Goal: Task Accomplishment & Management: Use online tool/utility

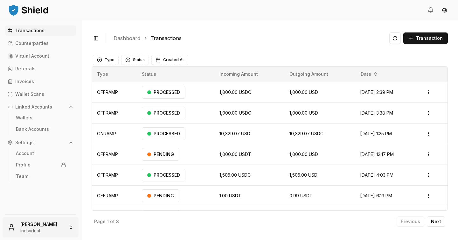
click at [39, 226] on html "Transactions Counterparties Virtual Account Referrals Invoices Wallet Scans Lin…" at bounding box center [229, 120] width 458 height 240
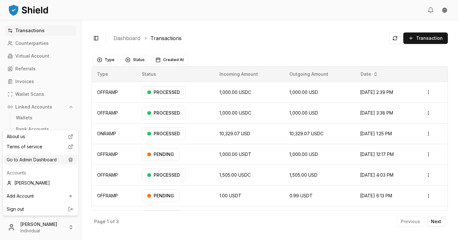
click at [51, 164] on div "Go to Admin Dashboard" at bounding box center [40, 160] width 73 height 10
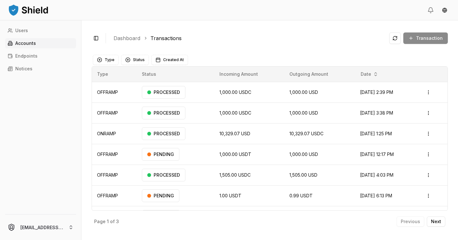
click at [39, 48] on link "Accounts" at bounding box center [40, 43] width 71 height 10
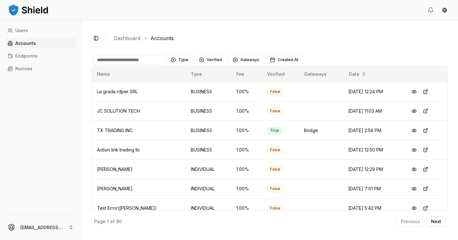
click at [131, 63] on input at bounding box center [128, 60] width 71 height 10
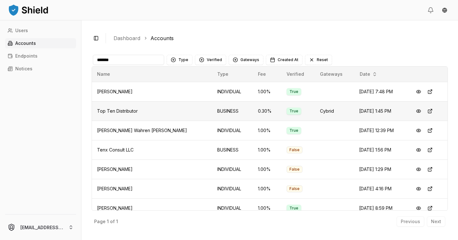
type input "*******"
click at [162, 110] on td "Top Ten Distributor" at bounding box center [152, 110] width 120 height 19
click at [419, 112] on button at bounding box center [418, 110] width 11 height 11
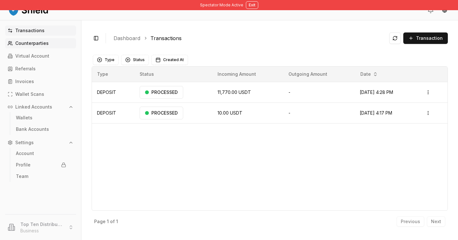
click at [55, 45] on link "Counterparties" at bounding box center [40, 43] width 71 height 10
click at [51, 46] on link "Counterparties" at bounding box center [40, 43] width 71 height 10
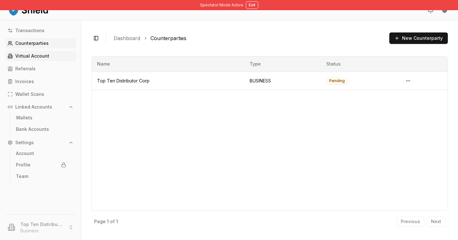
click at [46, 58] on p "Virtual Account" at bounding box center [32, 56] width 34 height 4
click at [55, 130] on link "Bank Accounts" at bounding box center [40, 129] width 55 height 10
click at [66, 130] on link "Bank Accounts" at bounding box center [40, 129] width 55 height 10
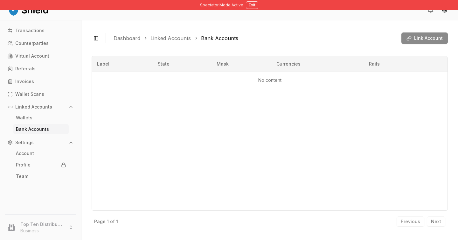
click at [419, 39] on div "Link Account" at bounding box center [425, 37] width 46 height 11
click at [420, 39] on div "Link Account" at bounding box center [425, 37] width 46 height 11
click at [175, 114] on div "Label State Mask Currencies Rails No content" at bounding box center [270, 133] width 356 height 155
click at [439, 33] on button "Link Account" at bounding box center [425, 37] width 46 height 11
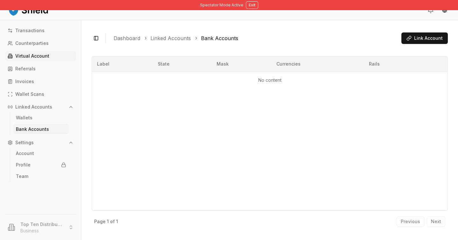
click at [39, 57] on p "Virtual Account" at bounding box center [32, 56] width 34 height 4
click at [53, 52] on link "Virtual Account" at bounding box center [40, 56] width 71 height 10
click at [44, 54] on p "Virtual Account" at bounding box center [32, 56] width 34 height 4
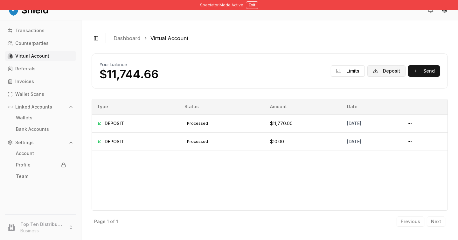
click at [377, 72] on button "Deposit" at bounding box center [387, 70] width 38 height 11
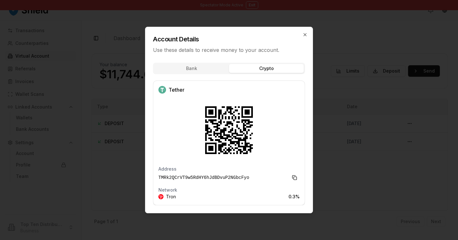
click at [283, 96] on div "Bank Crypto Tether Address TMRk2QCrVT9w5RdHY6hJdBDvuP2NGbcFyo Network Tron 0.3 %" at bounding box center [228, 136] width 167 height 154
click at [353, 84] on div at bounding box center [229, 120] width 458 height 240
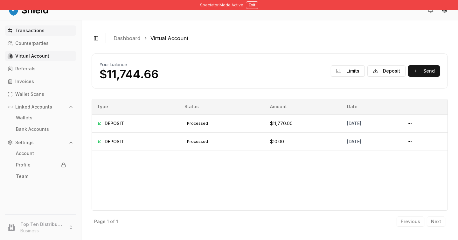
click at [25, 32] on p "Transactions" at bounding box center [29, 30] width 29 height 4
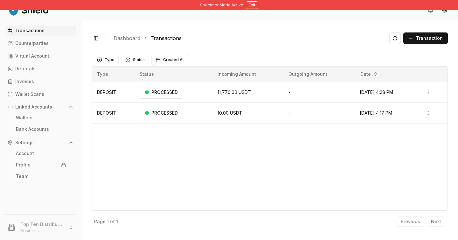
click at [40, 31] on p "Transactions" at bounding box center [29, 30] width 29 height 4
click at [46, 32] on link "Transactions" at bounding box center [40, 30] width 71 height 10
click at [42, 34] on link "Transactions" at bounding box center [40, 30] width 71 height 10
click at [51, 43] on link "Counterparties" at bounding box center [40, 43] width 71 height 10
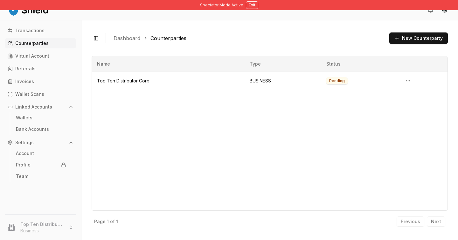
click at [45, 44] on p "Counterparties" at bounding box center [31, 43] width 33 height 4
click at [50, 128] on link "Bank Accounts" at bounding box center [40, 129] width 55 height 10
click at [42, 129] on p "Bank Accounts" at bounding box center [32, 129] width 33 height 4
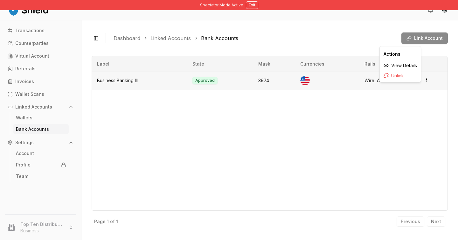
click at [425, 81] on icon "button" at bounding box center [426, 79] width 5 height 5
click at [412, 64] on div "View Details" at bounding box center [400, 65] width 39 height 10
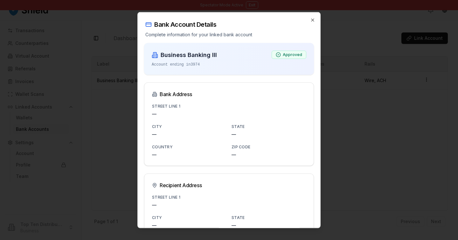
click at [351, 135] on div at bounding box center [229, 120] width 458 height 240
click at [316, 22] on div "Bank Account Details Complete information for your linked bank account" at bounding box center [229, 24] width 183 height 25
click at [313, 18] on icon "button" at bounding box center [312, 20] width 5 height 5
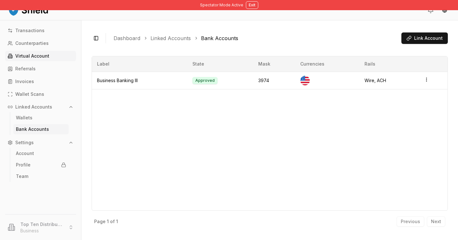
click at [39, 58] on p "Virtual Account" at bounding box center [32, 56] width 34 height 4
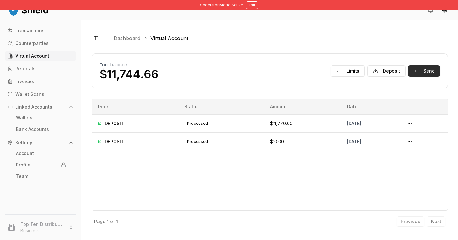
click at [429, 74] on button "Send" at bounding box center [424, 70] width 32 height 11
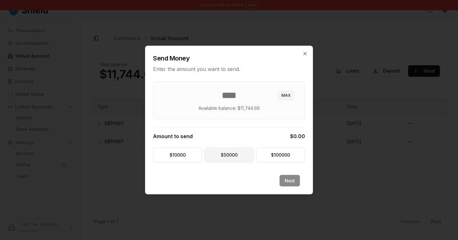
click at [238, 159] on button "$ 50000" at bounding box center [229, 155] width 49 height 15
click at [285, 94] on button "MAX" at bounding box center [286, 95] width 17 height 10
type input "********"
click at [295, 179] on button "Next" at bounding box center [290, 180] width 20 height 11
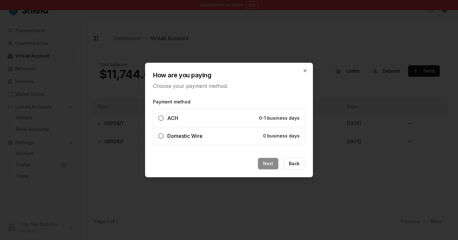
click at [271, 134] on span "0 business days" at bounding box center [281, 135] width 37 height 5
click at [164, 134] on button "Domestic Wire 0 business days" at bounding box center [161, 135] width 5 height 5
click at [268, 163] on button "Next" at bounding box center [268, 163] width 20 height 11
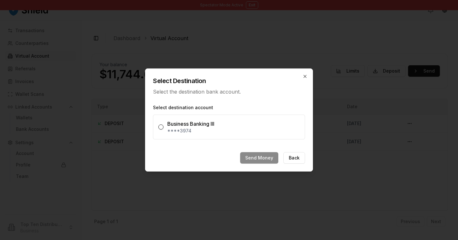
click at [253, 129] on p "****3974" at bounding box center [233, 131] width 132 height 6
click at [164, 129] on button "Business Banking III ****3974" at bounding box center [161, 126] width 5 height 5
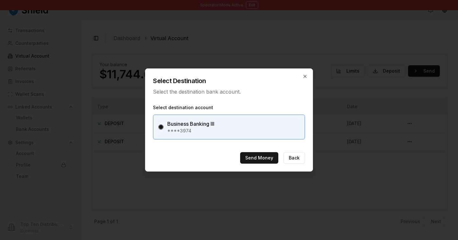
type button "16320e13c5d7c5dfccdb83ac9fc7f734"
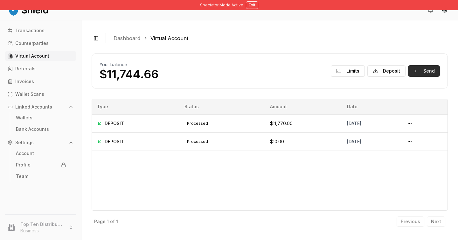
click at [421, 69] on button "Send" at bounding box center [424, 70] width 32 height 11
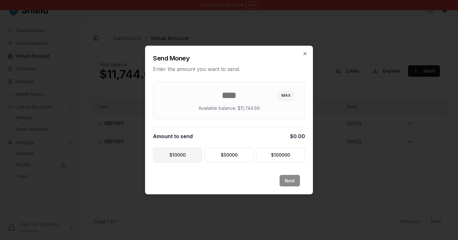
click at [195, 154] on button "$ 10000" at bounding box center [177, 155] width 49 height 15
type input "*****"
click at [295, 183] on button "Next" at bounding box center [290, 180] width 20 height 11
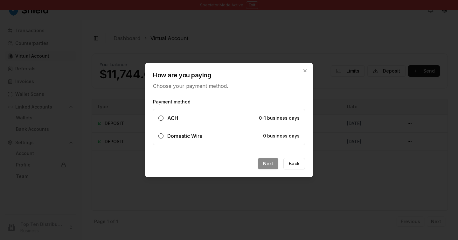
click at [305, 65] on div "How are you paying Choose your payment method." at bounding box center [228, 76] width 167 height 27
click at [305, 70] on icon "button" at bounding box center [305, 70] width 3 height 3
